Goal: Task Accomplishment & Management: Manage account settings

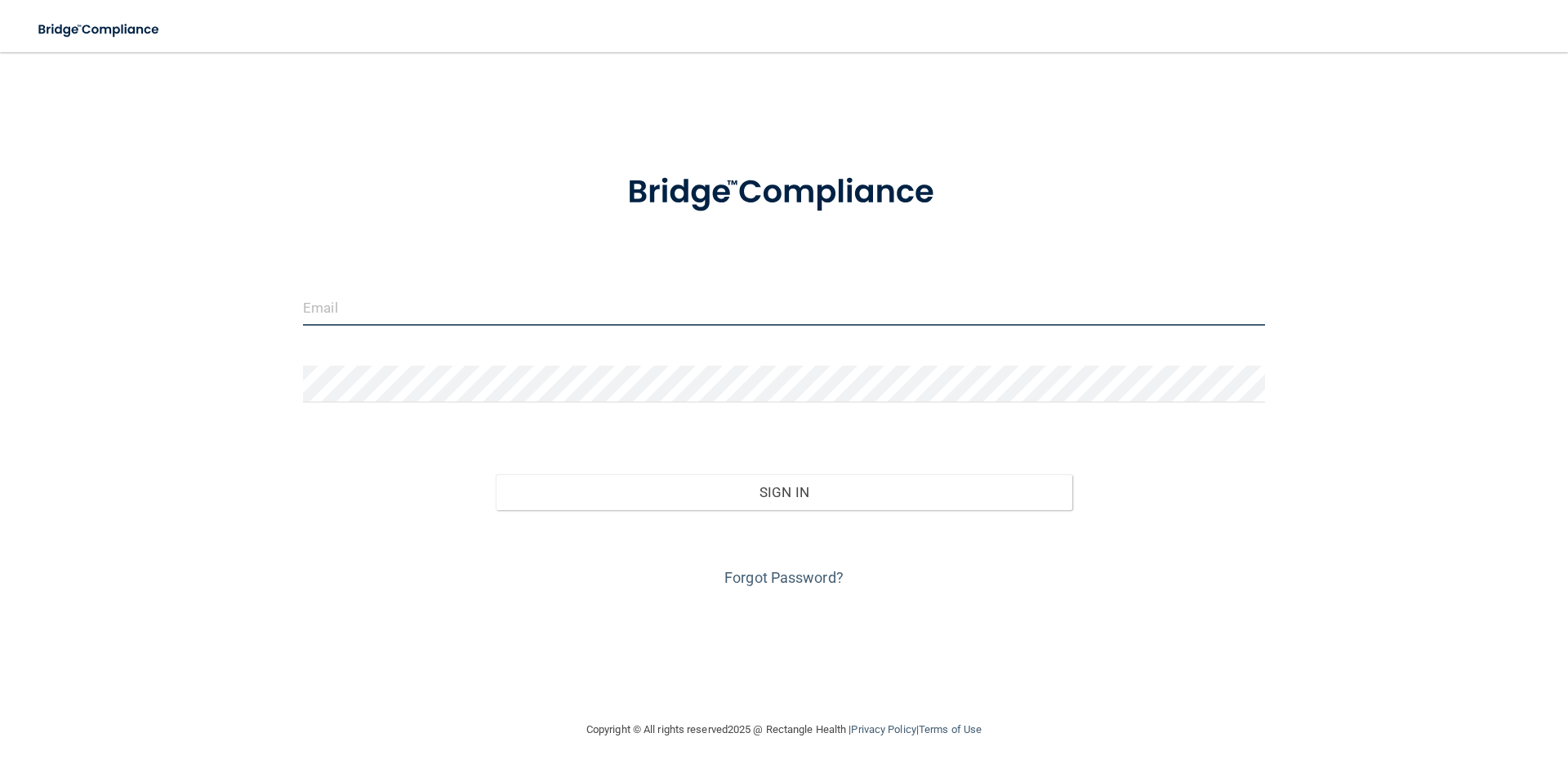
click at [523, 289] on input "email" at bounding box center [784, 307] width 962 height 37
type input "[PERSON_NAME][EMAIL_ADDRESS][DOMAIN_NAME]"
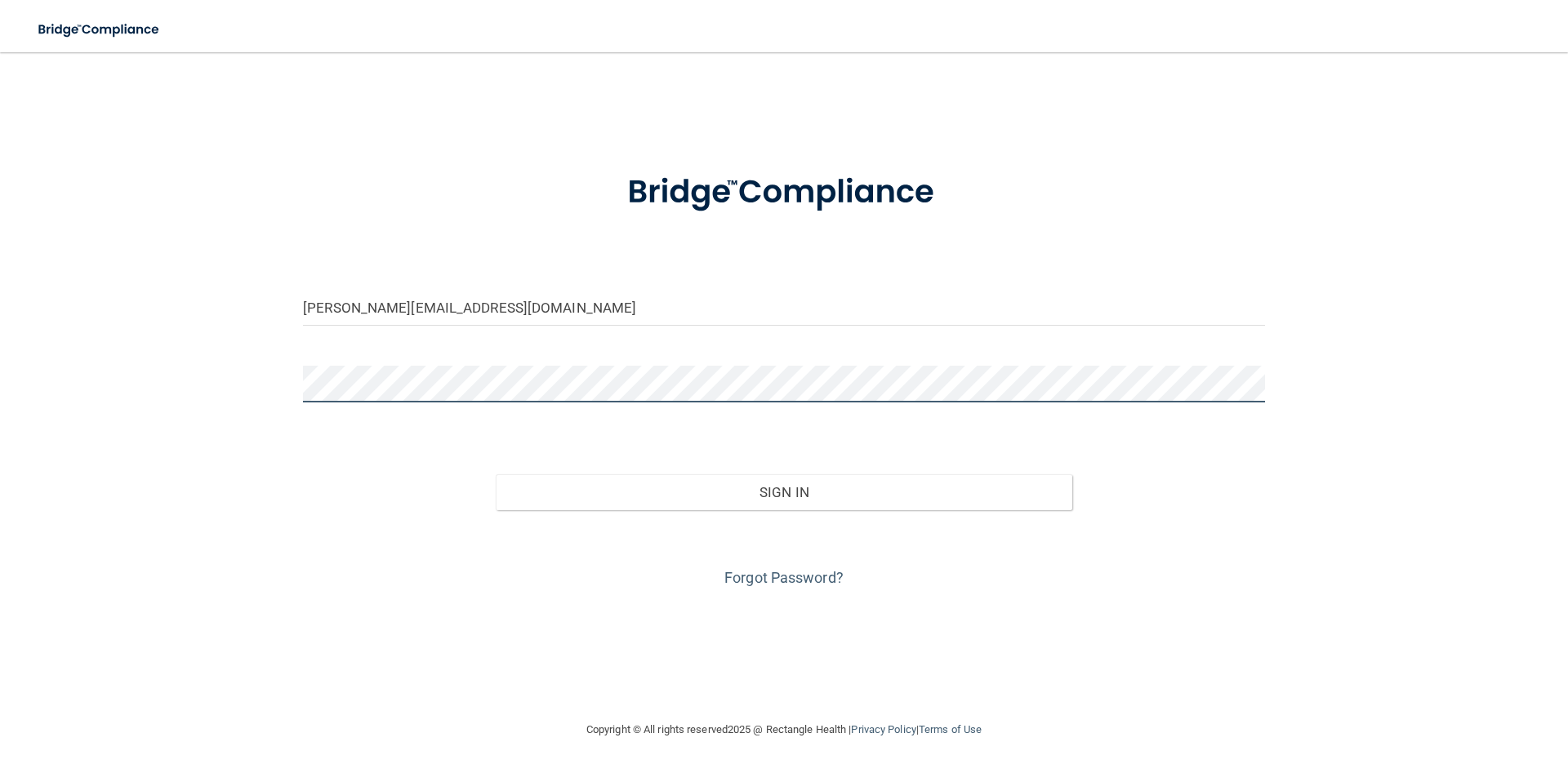
click at [496, 475] on button "Sign In" at bounding box center [784, 493] width 577 height 36
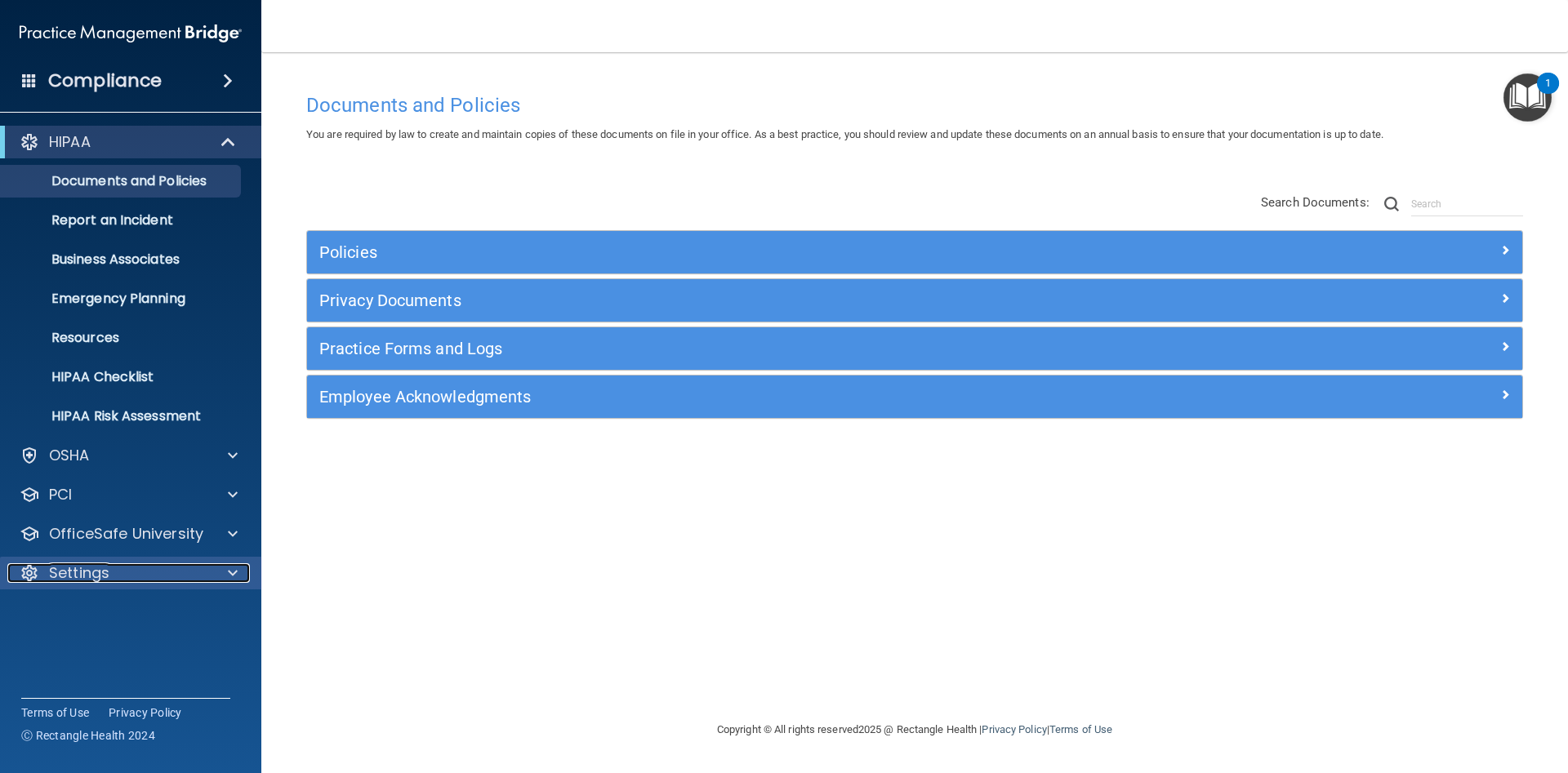
click at [218, 575] on div at bounding box center [230, 573] width 41 height 20
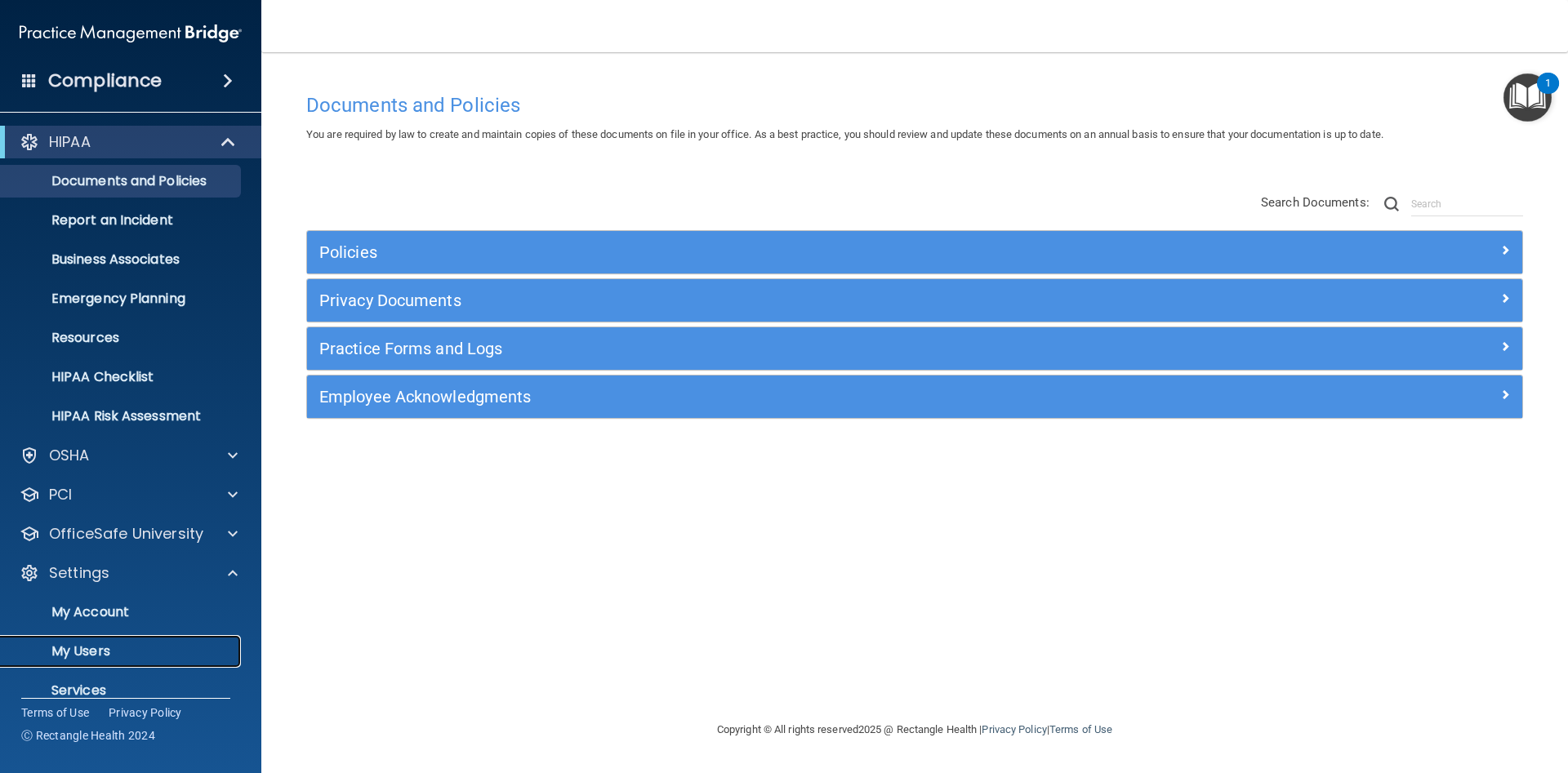
click at [80, 637] on link "My Users" at bounding box center [112, 652] width 257 height 32
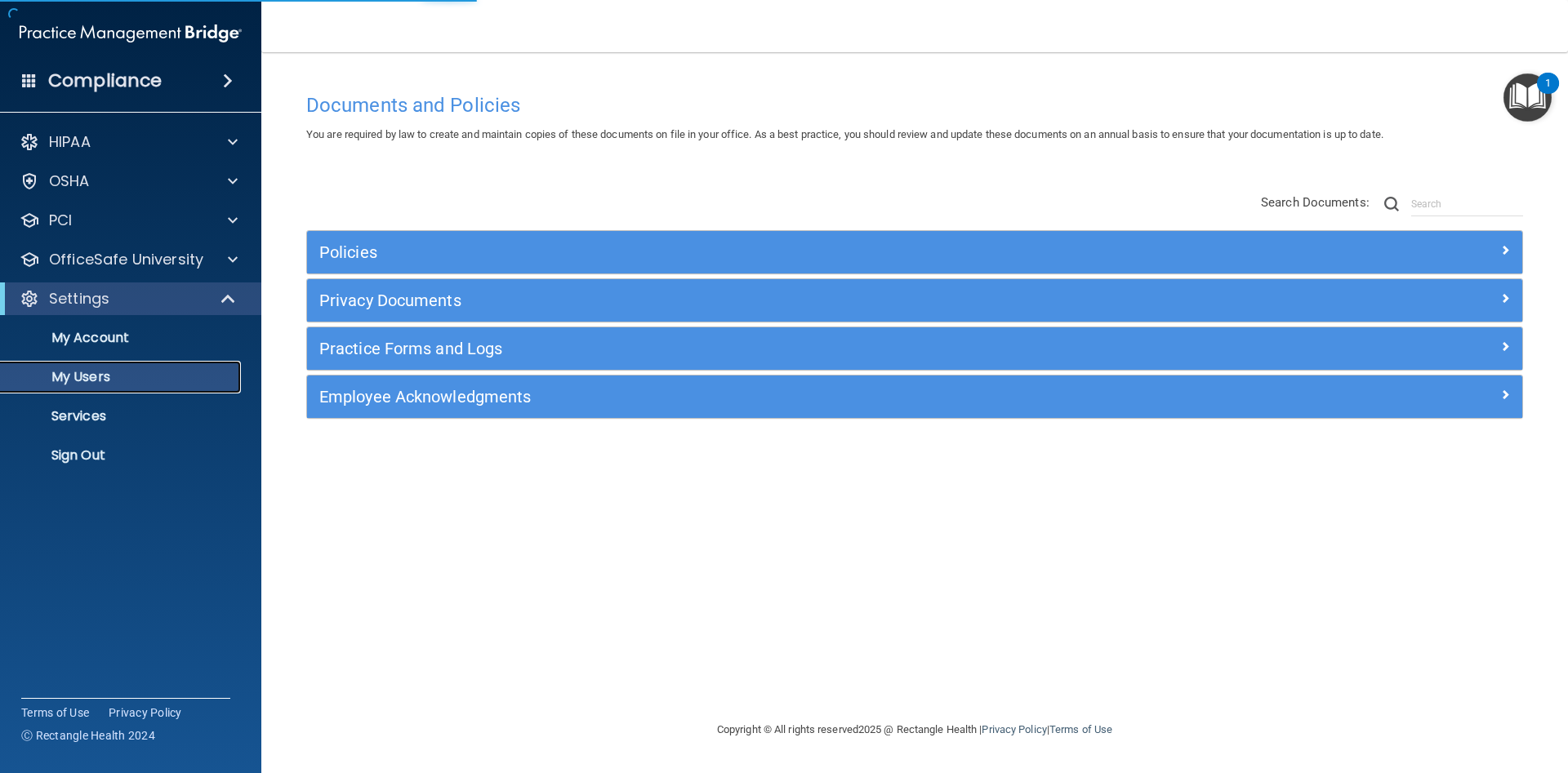
select select "20"
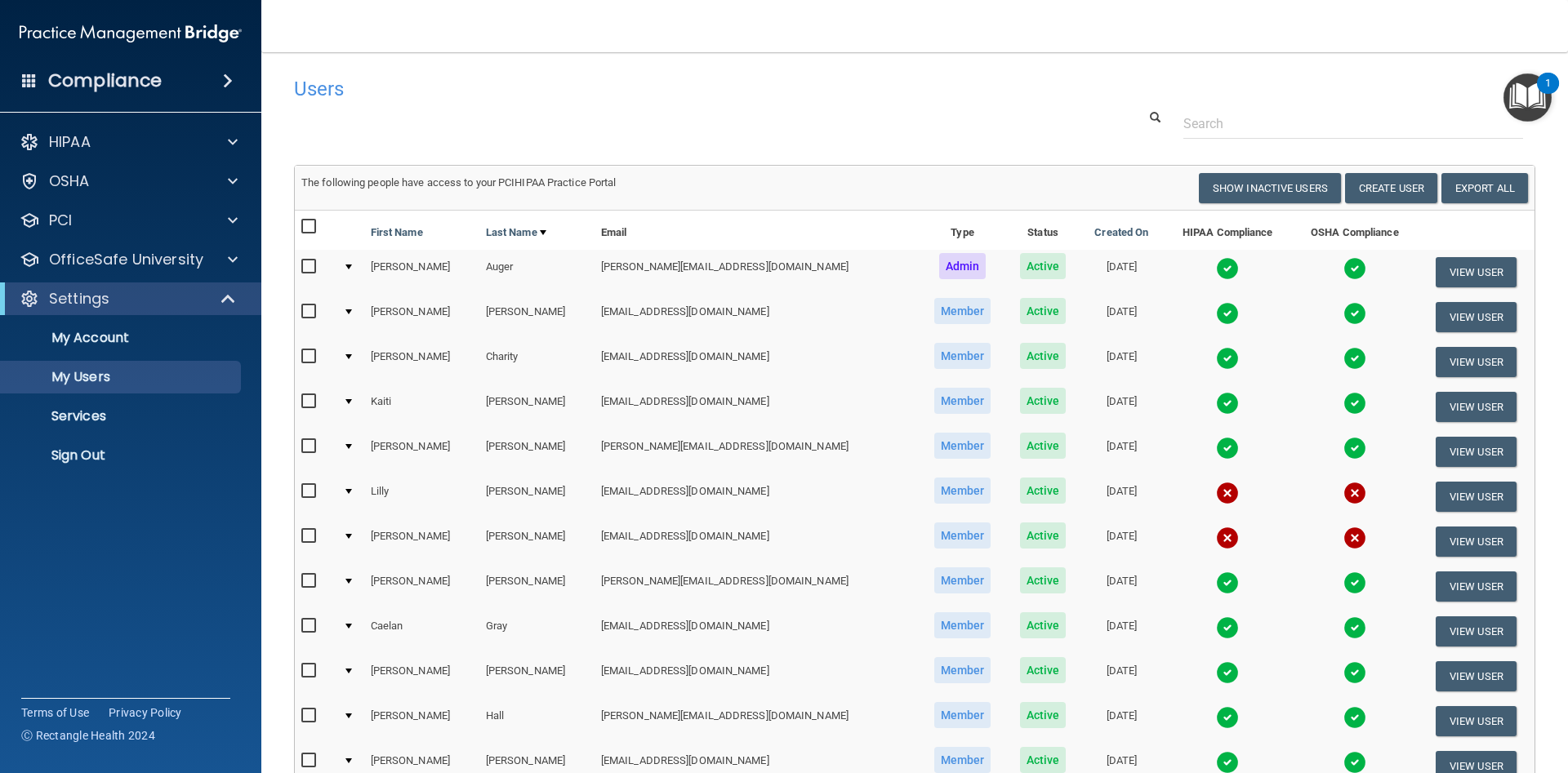
click at [117, 29] on img at bounding box center [131, 33] width 222 height 32
click at [122, 71] on h4 "Compliance" at bounding box center [105, 81] width 114 height 23
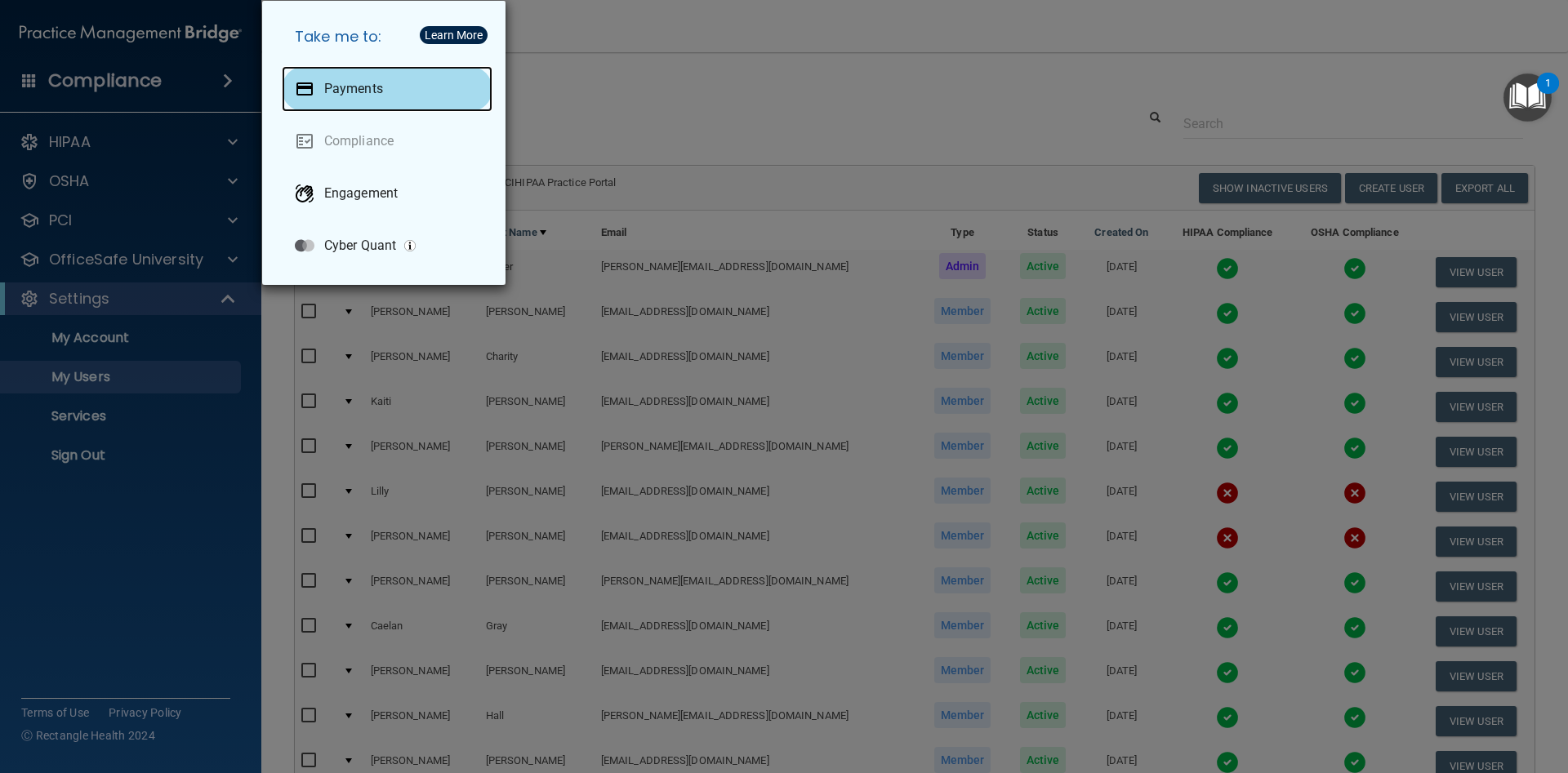
click at [345, 84] on p "Payments" at bounding box center [353, 88] width 59 height 16
click at [620, 54] on div "Take me to: Payments Compliance Engagement Cyber Quant" at bounding box center [784, 386] width 1568 height 773
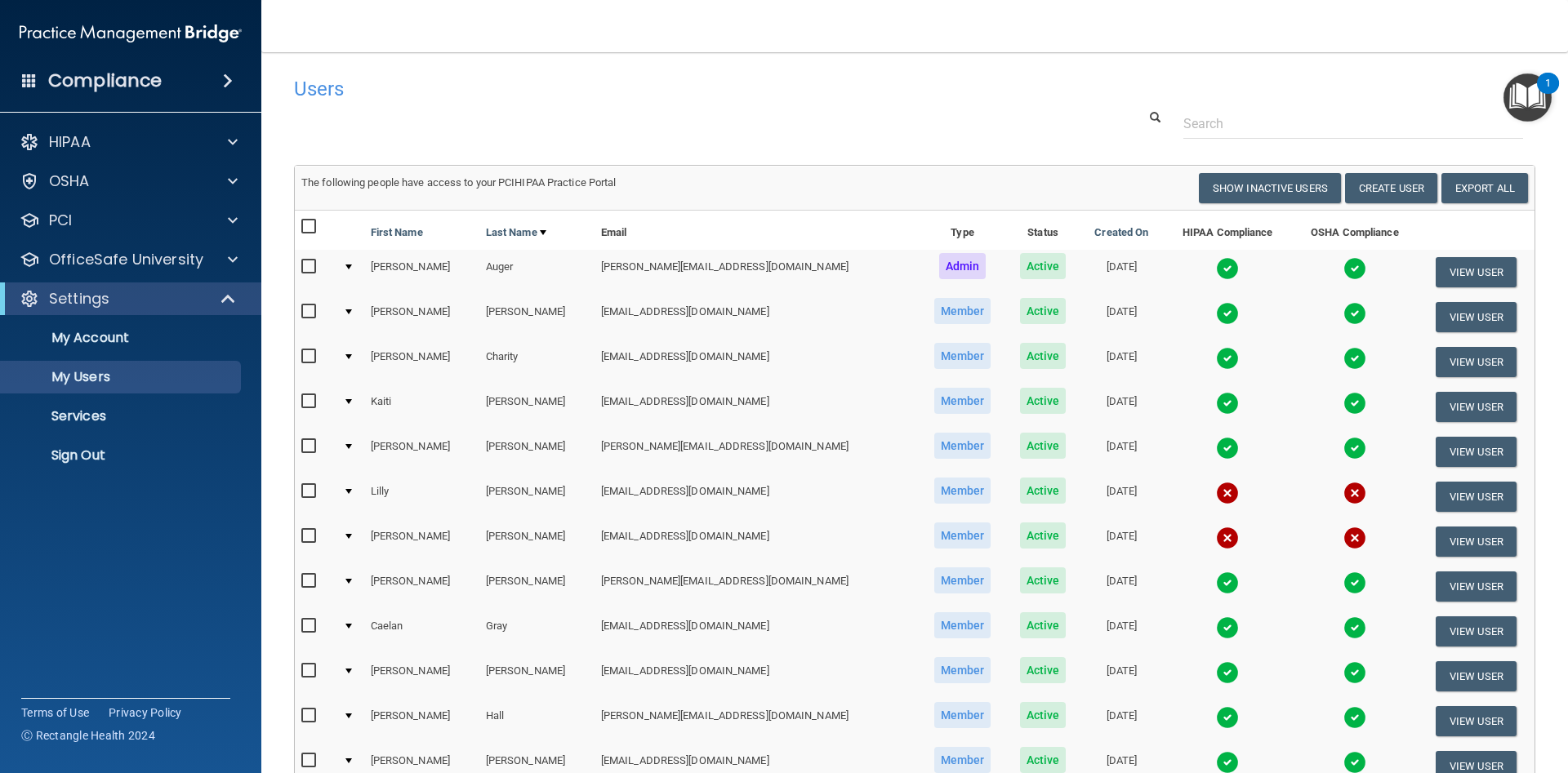
click at [94, 81] on h4 "Compliance" at bounding box center [105, 81] width 114 height 23
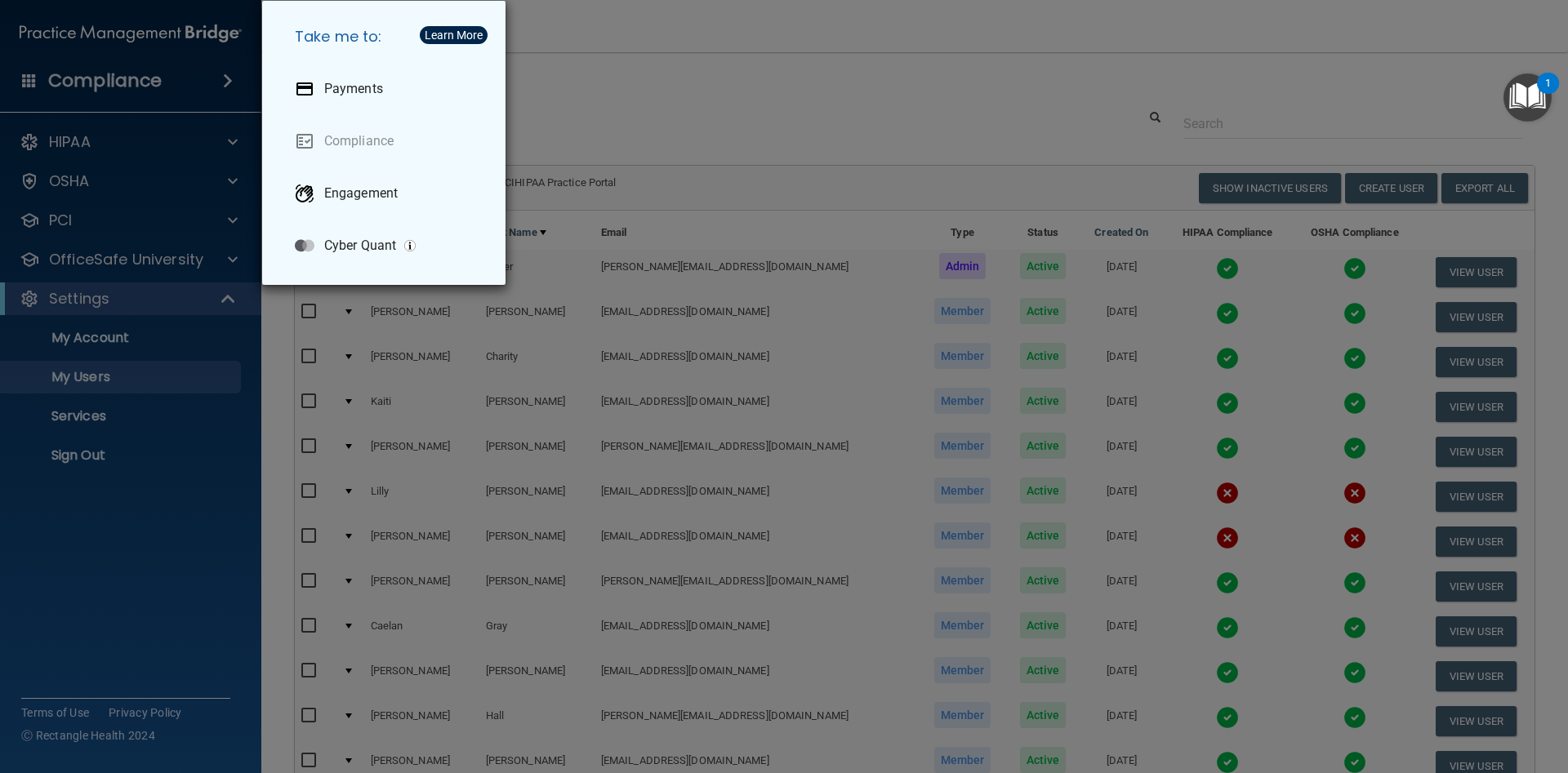
click at [707, 99] on div "Take me to: Payments Compliance Engagement Cyber Quant" at bounding box center [784, 386] width 1568 height 773
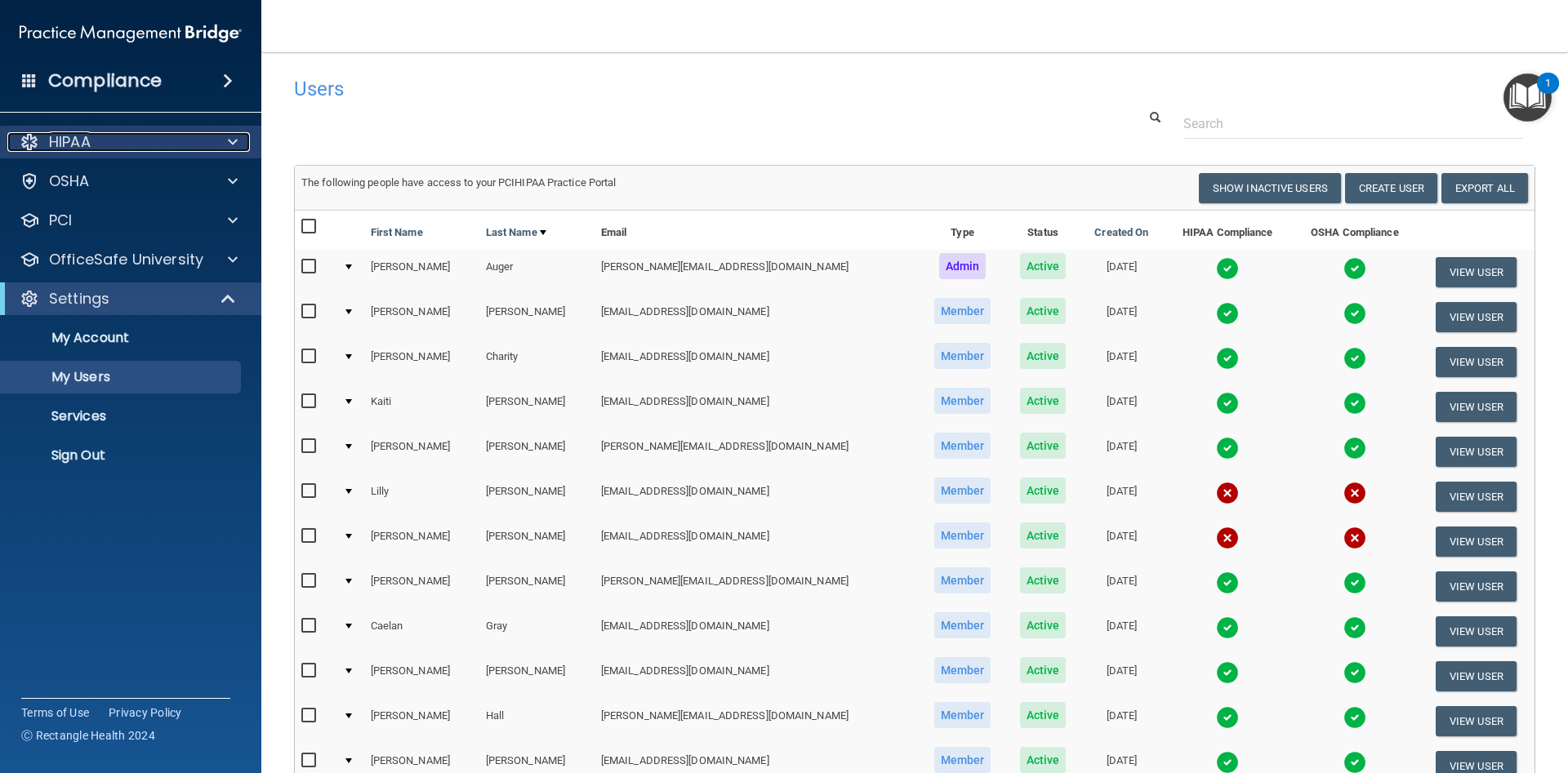
click at [73, 137] on p "HIPAA" at bounding box center [70, 142] width 42 height 20
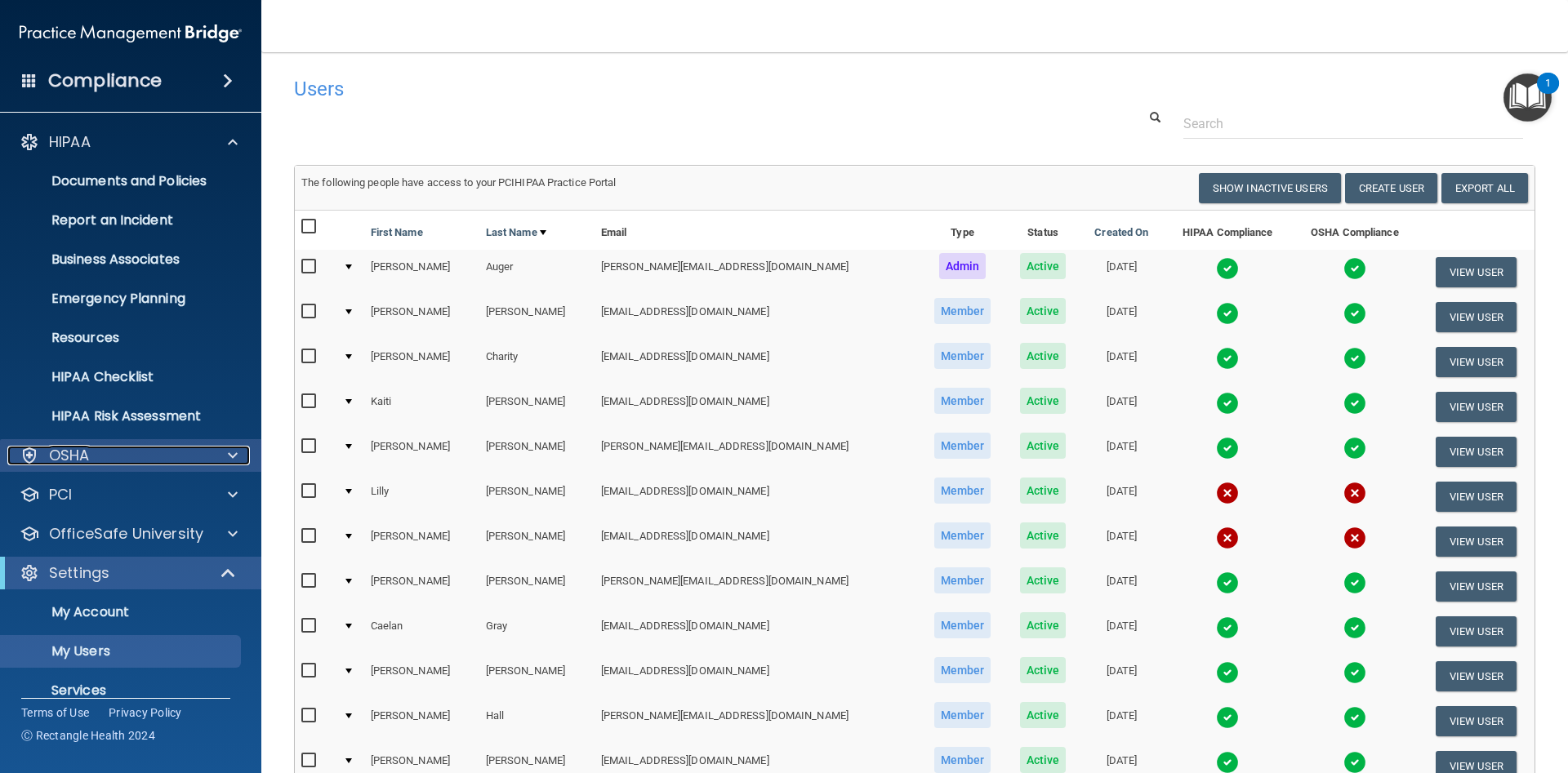
click at [78, 460] on p "OSHA" at bounding box center [69, 456] width 41 height 20
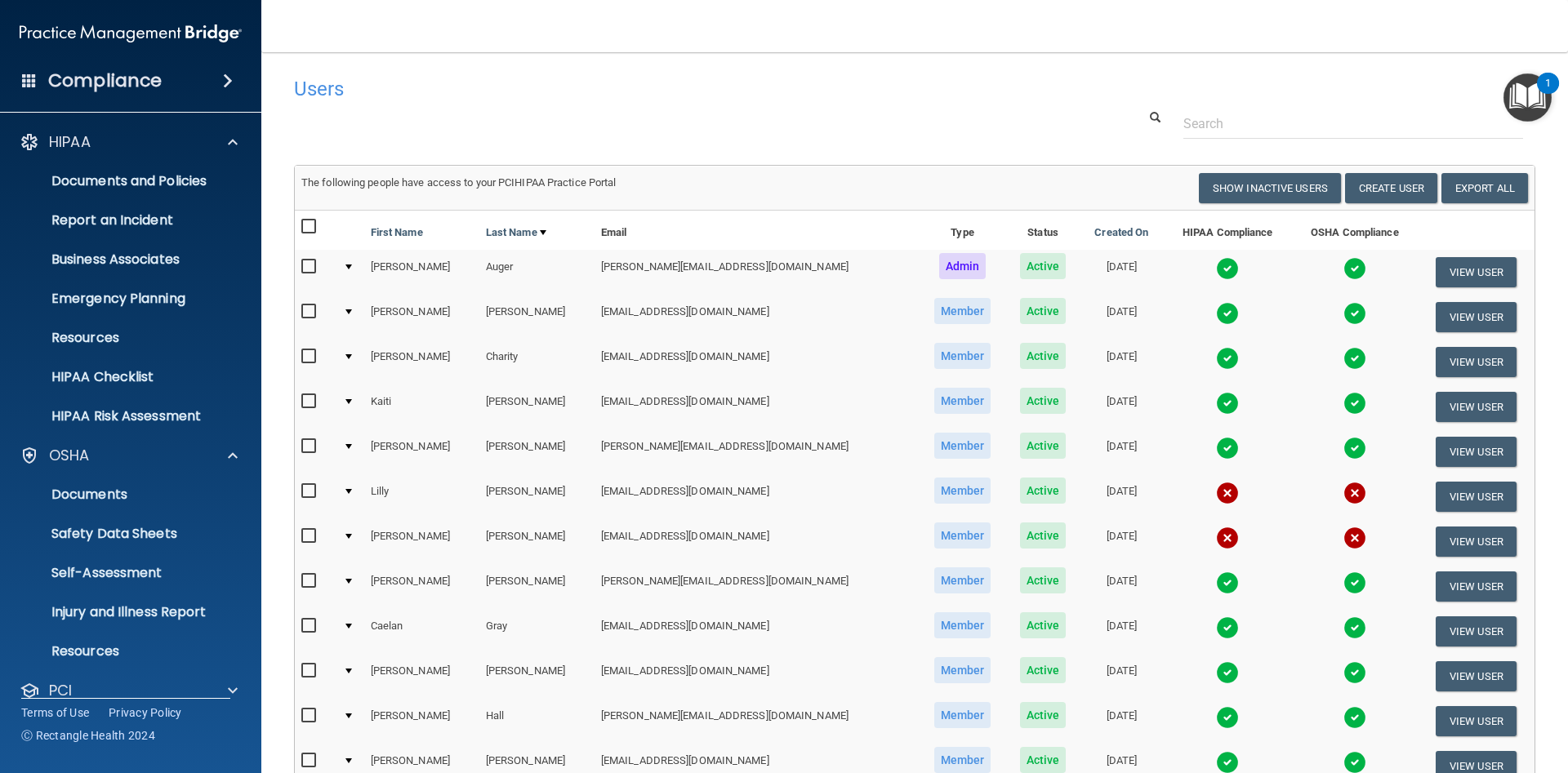
click at [456, 37] on nav "Toggle navigation [PERSON_NAME] [PERSON_NAME][EMAIL_ADDRESS][DOMAIN_NAME] Manag…" at bounding box center [914, 26] width 1307 height 52
click at [228, 67] on div "Compliance" at bounding box center [131, 81] width 261 height 36
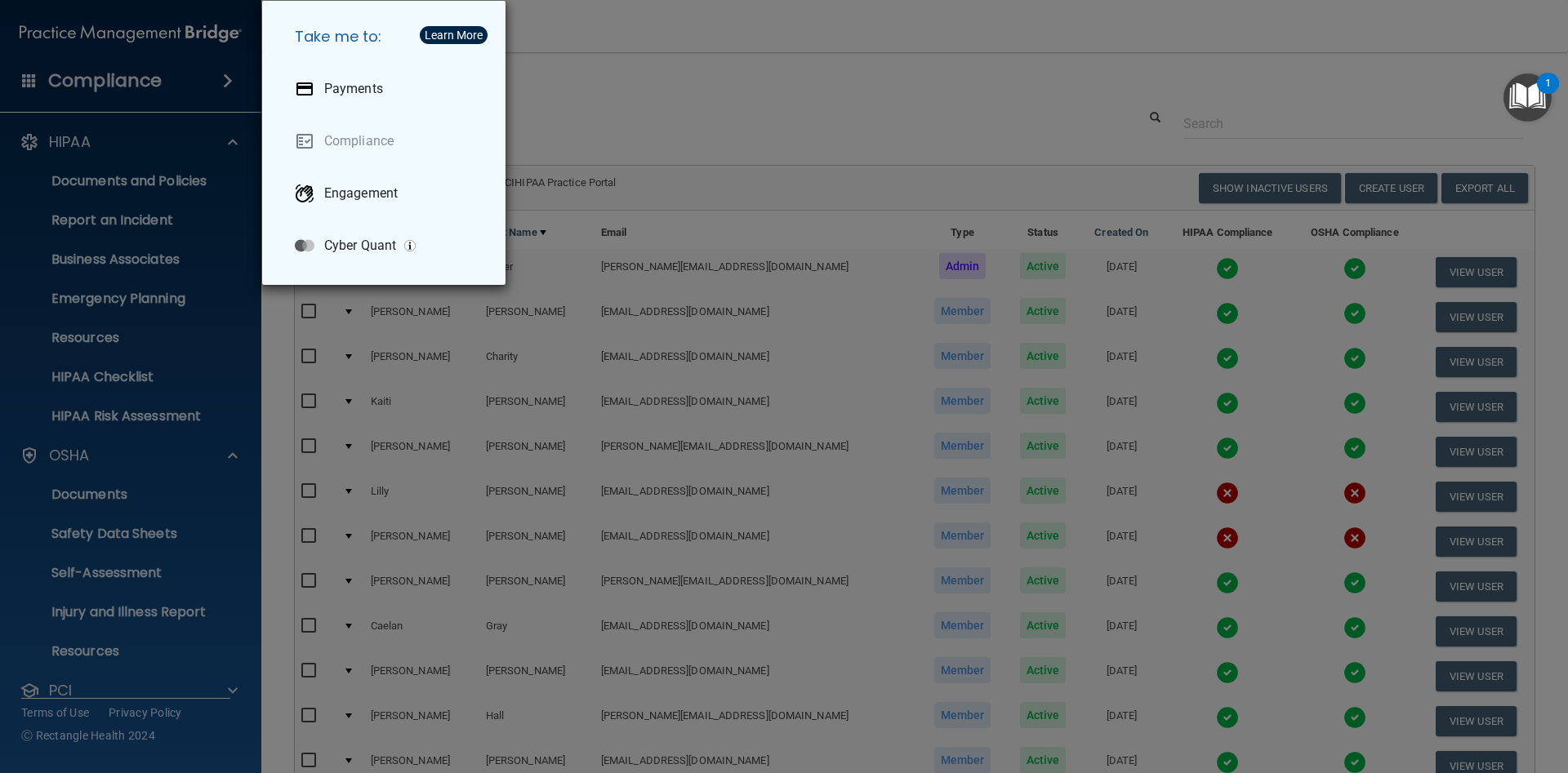
click at [700, 94] on div "Take me to: Payments Compliance Engagement Cyber Quant" at bounding box center [784, 386] width 1568 height 773
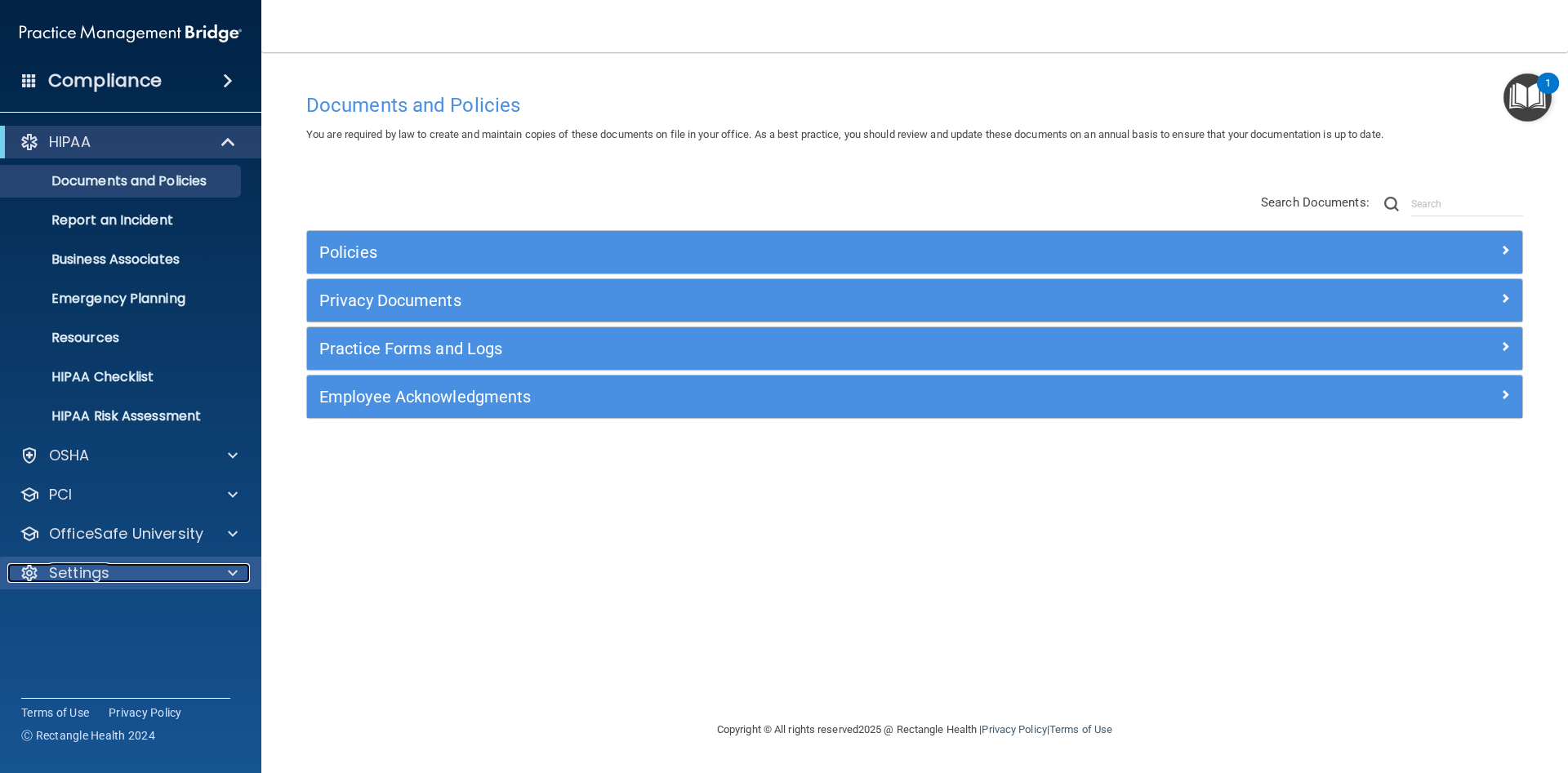
click at [174, 576] on div "Settings" at bounding box center [109, 573] width 203 height 20
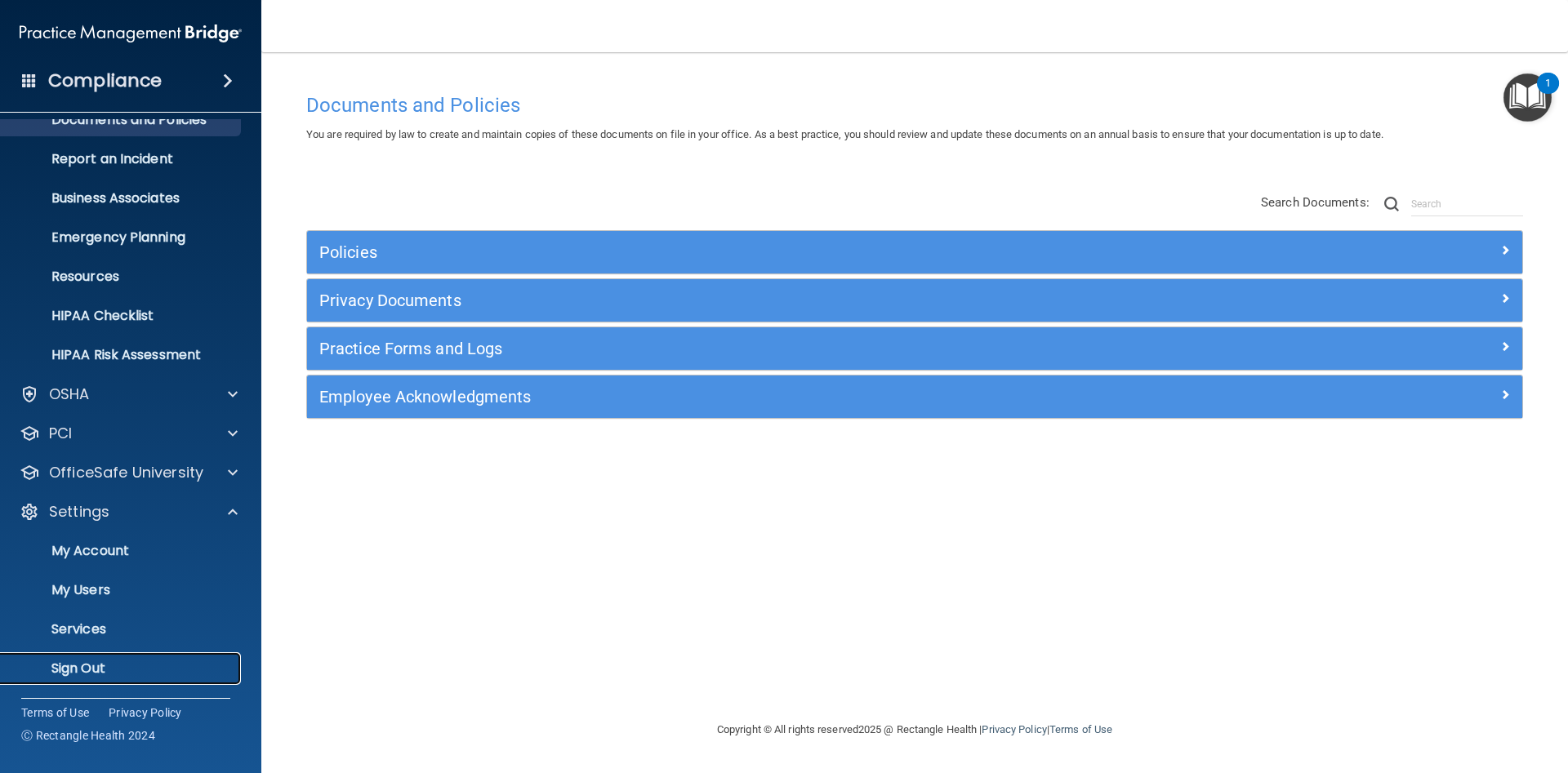
click at [108, 672] on p "Sign Out" at bounding box center [121, 668] width 223 height 16
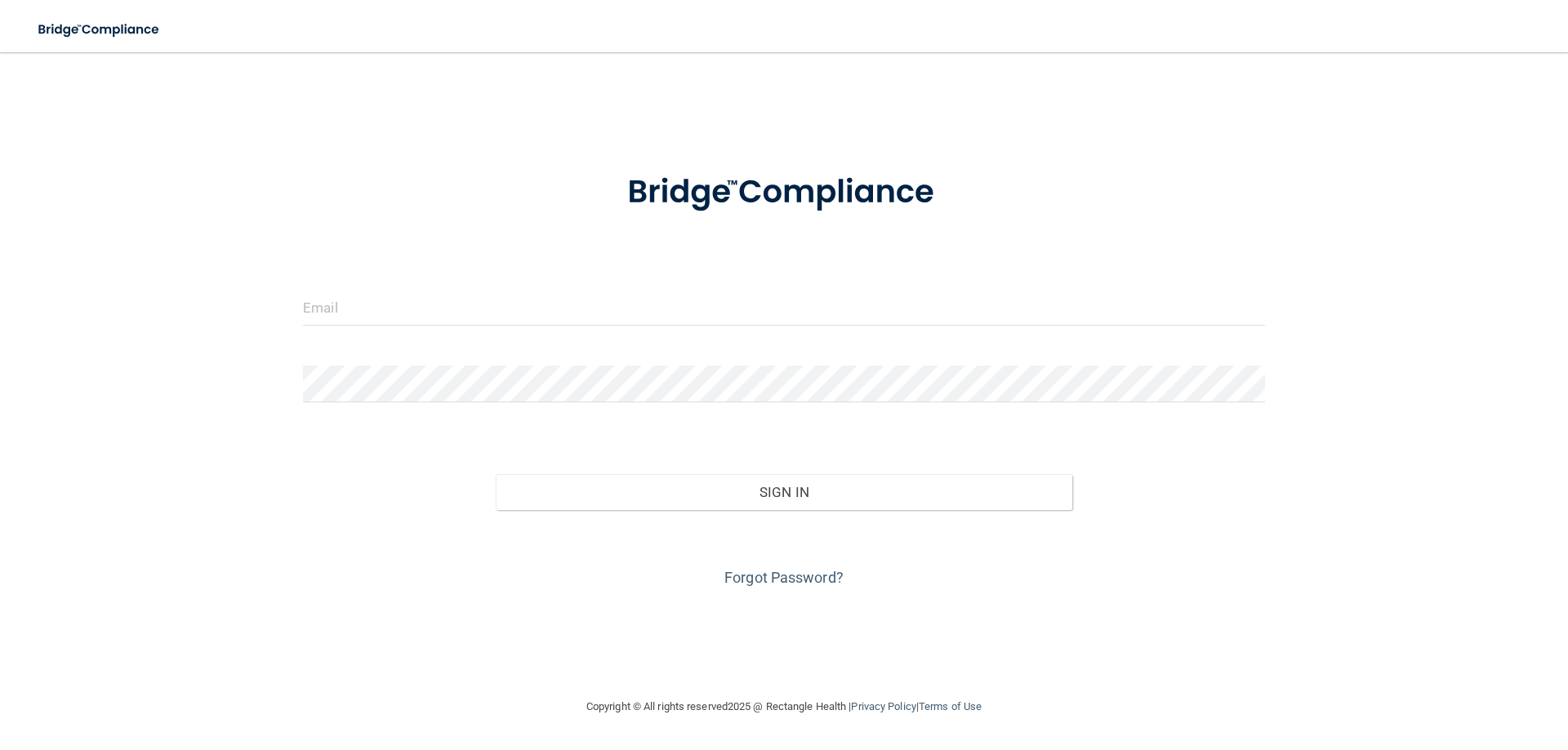
click at [712, 71] on div "Invalid email/password. You don't have permission to access that page. Sign In …" at bounding box center [784, 374] width 1503 height 612
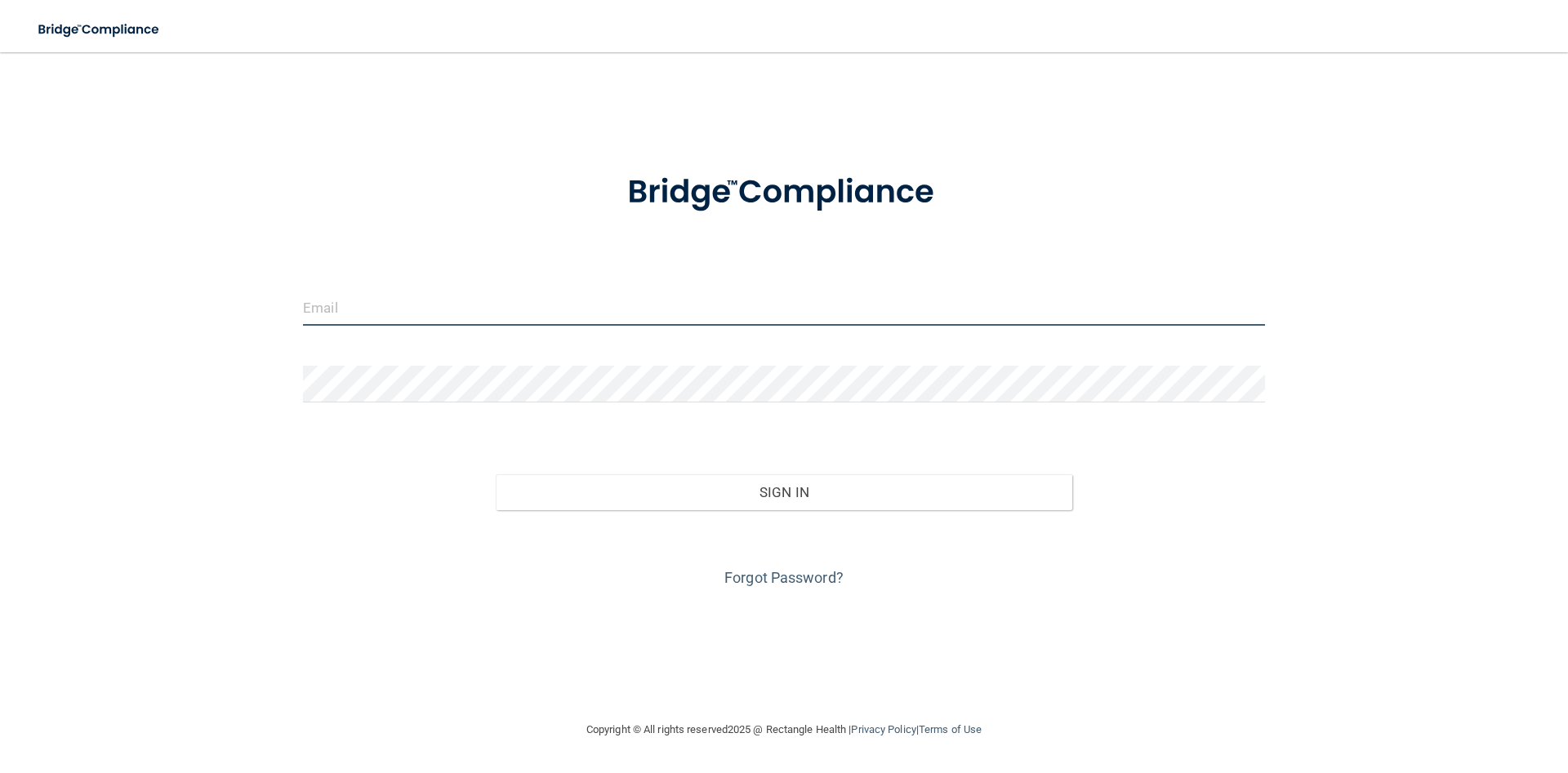
click at [713, 316] on input "email" at bounding box center [784, 307] width 962 height 37
type input "[PERSON_NAME][EMAIL_ADDRESS][DOMAIN_NAME]"
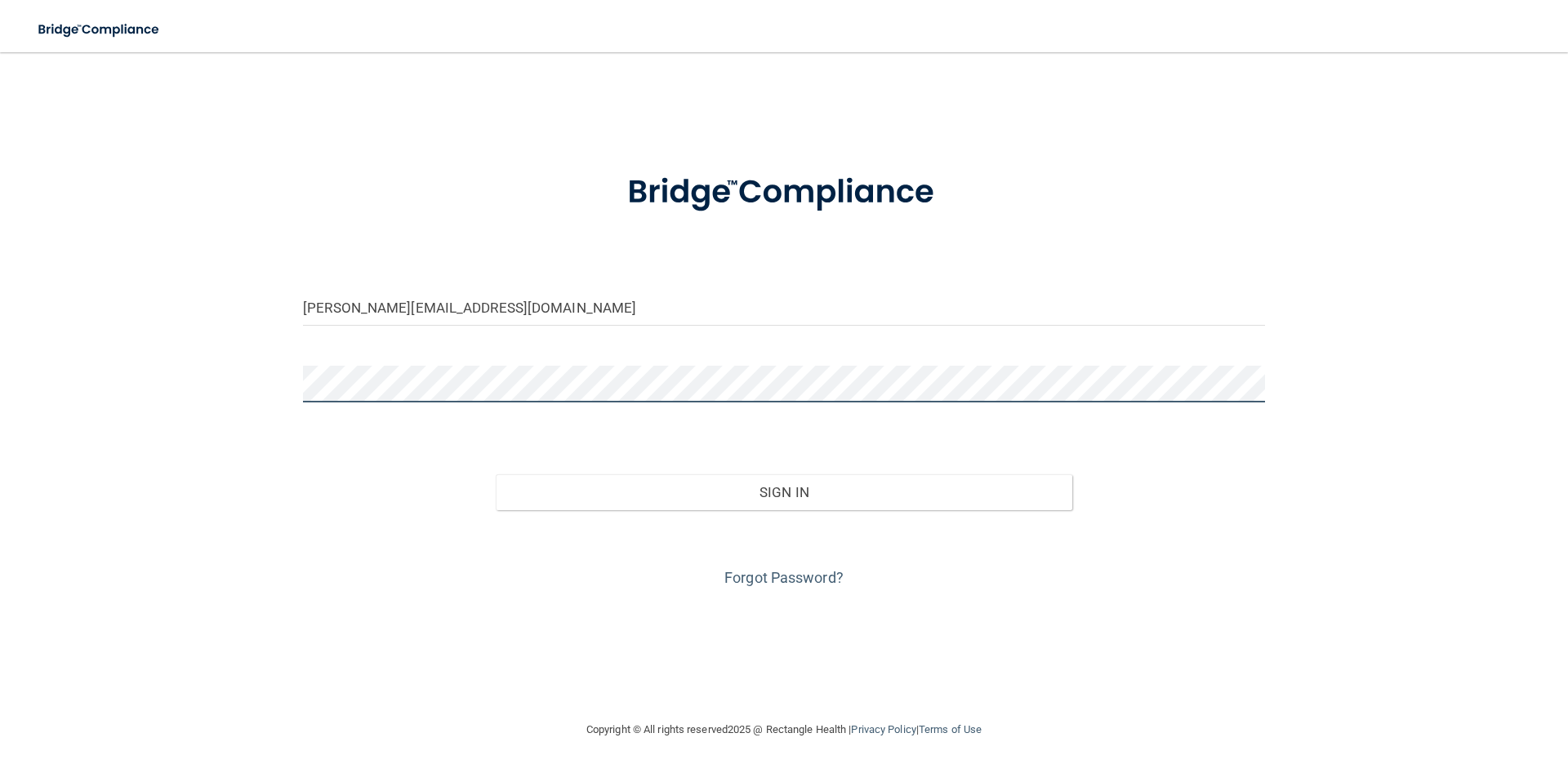
click at [496, 475] on button "Sign In" at bounding box center [784, 493] width 577 height 36
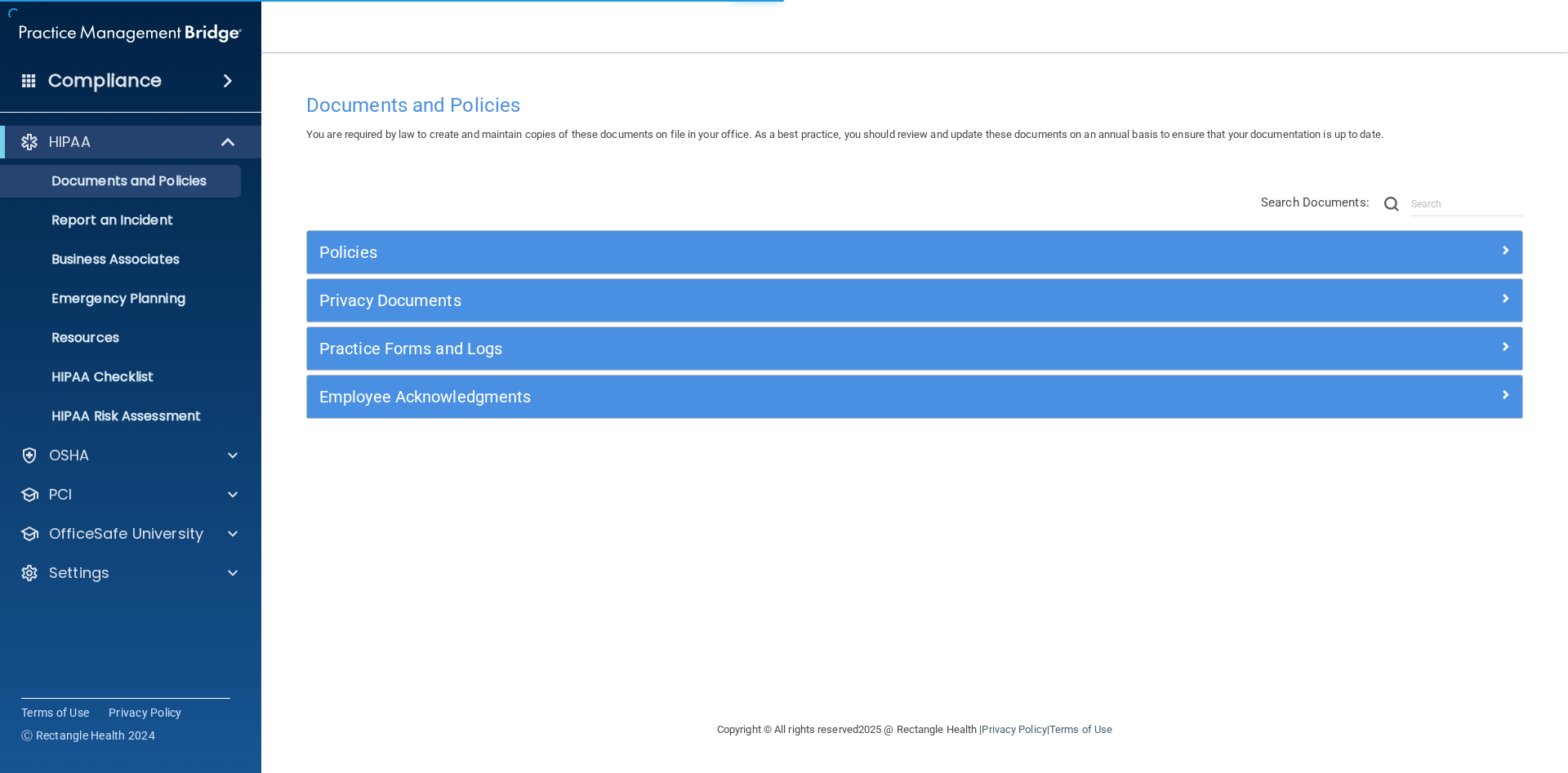
click at [210, 74] on div "Compliance" at bounding box center [131, 81] width 261 height 36
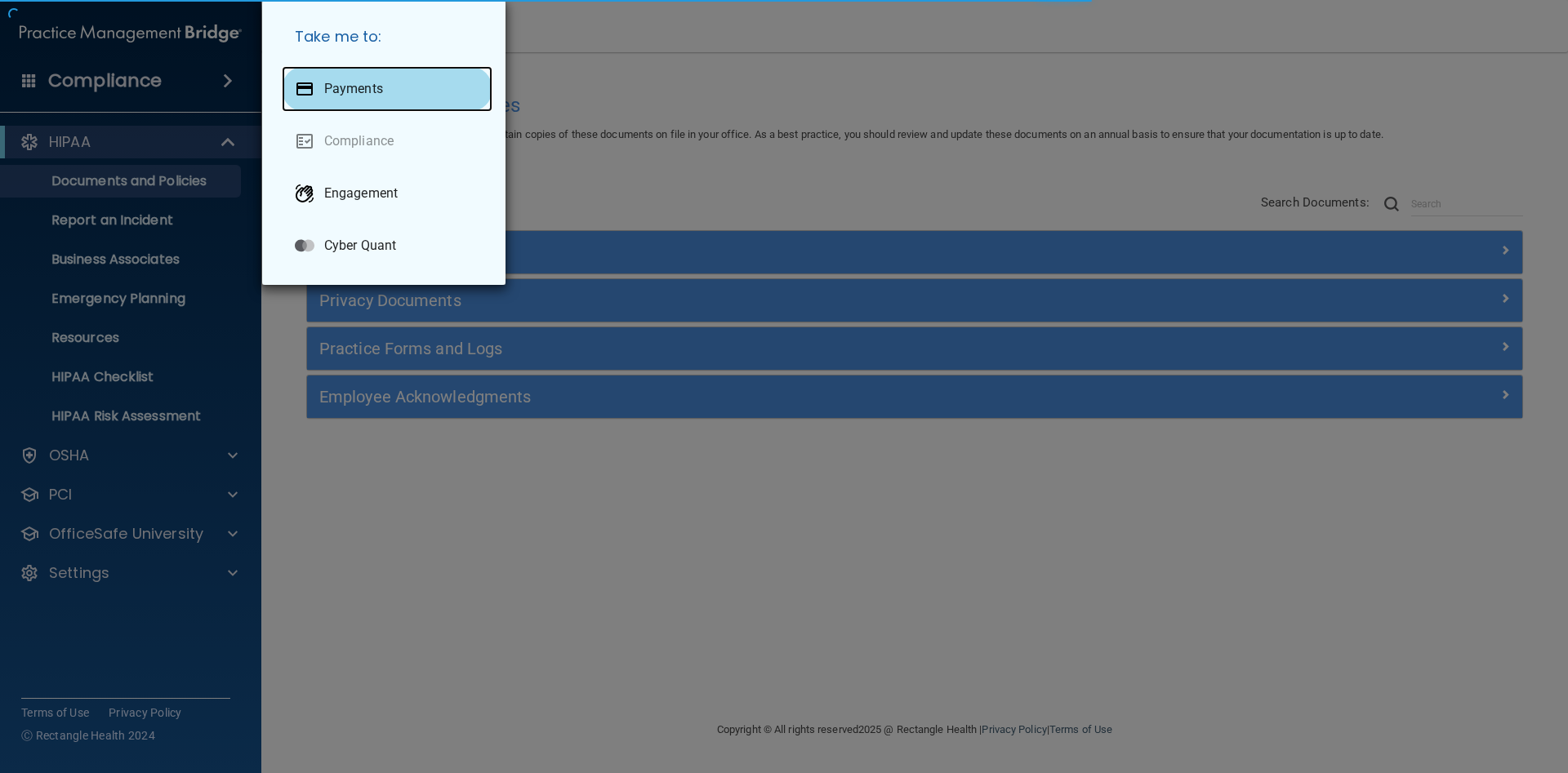
click at [327, 81] on p "Payments" at bounding box center [353, 88] width 59 height 16
